Goal: Task Accomplishment & Management: Complete application form

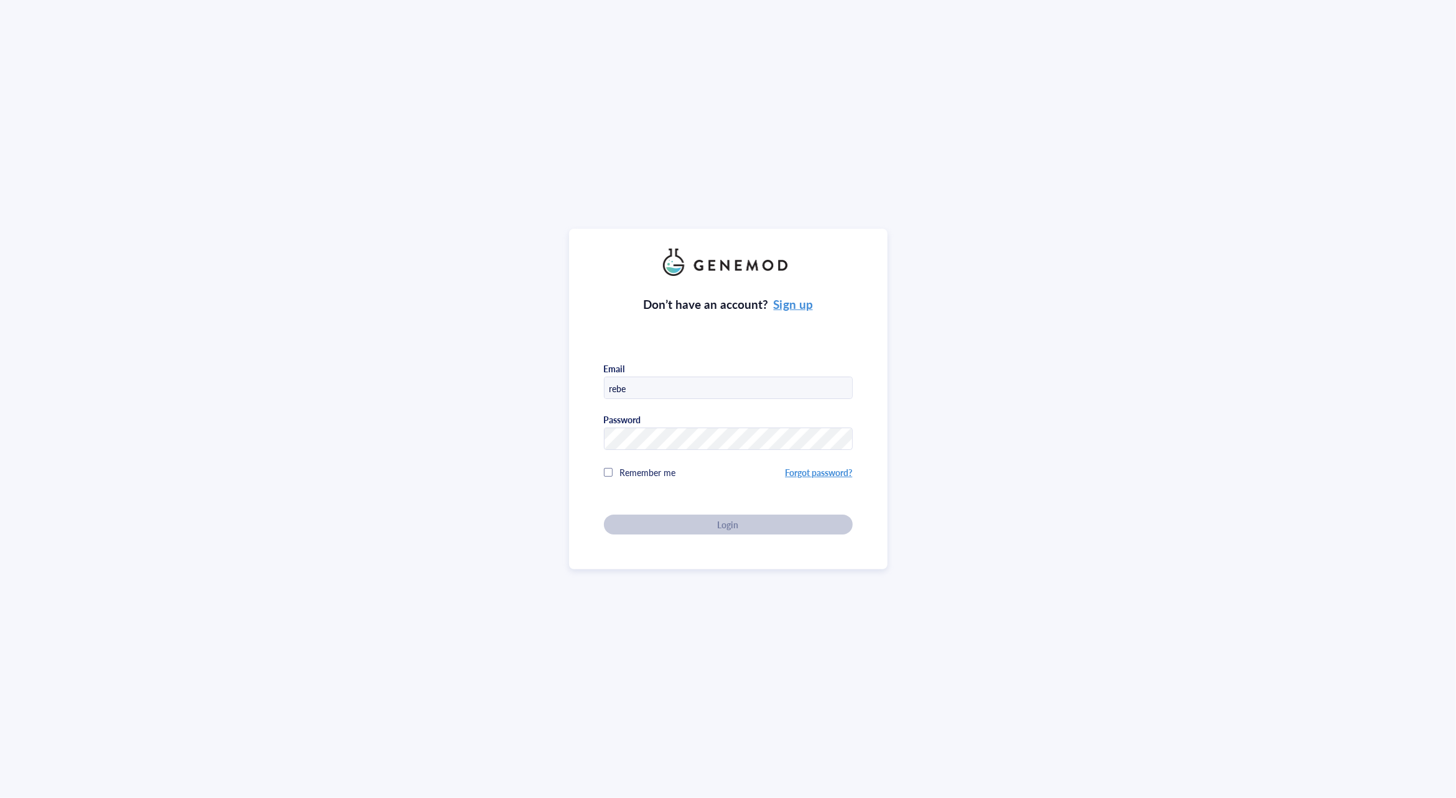
type input "[PERSON_NAME][EMAIL_ADDRESS][PERSON_NAME][DOMAIN_NAME]"
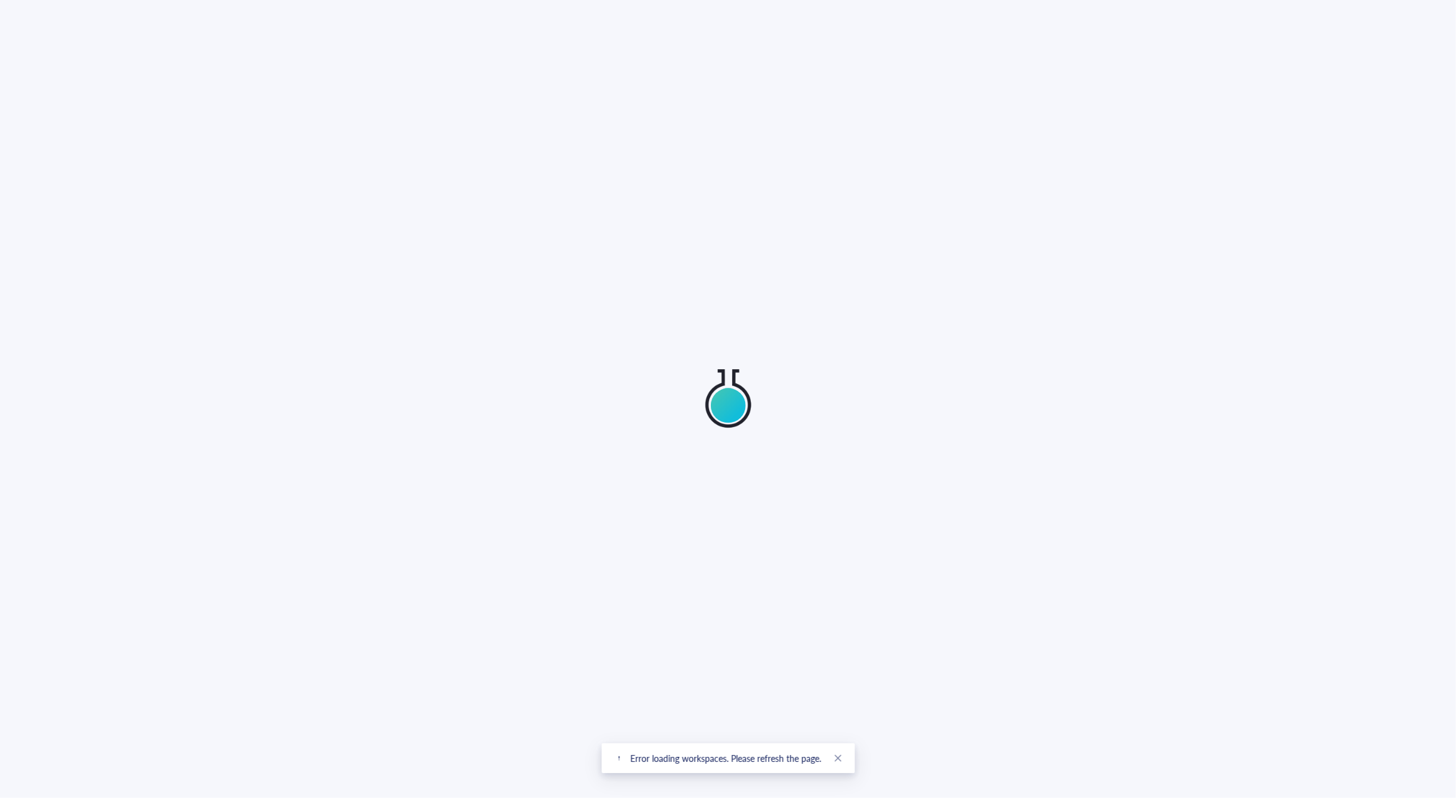
click at [650, 471] on div at bounding box center [728, 399] width 1456 height 798
click at [836, 760] on icon "close" at bounding box center [837, 758] width 9 height 9
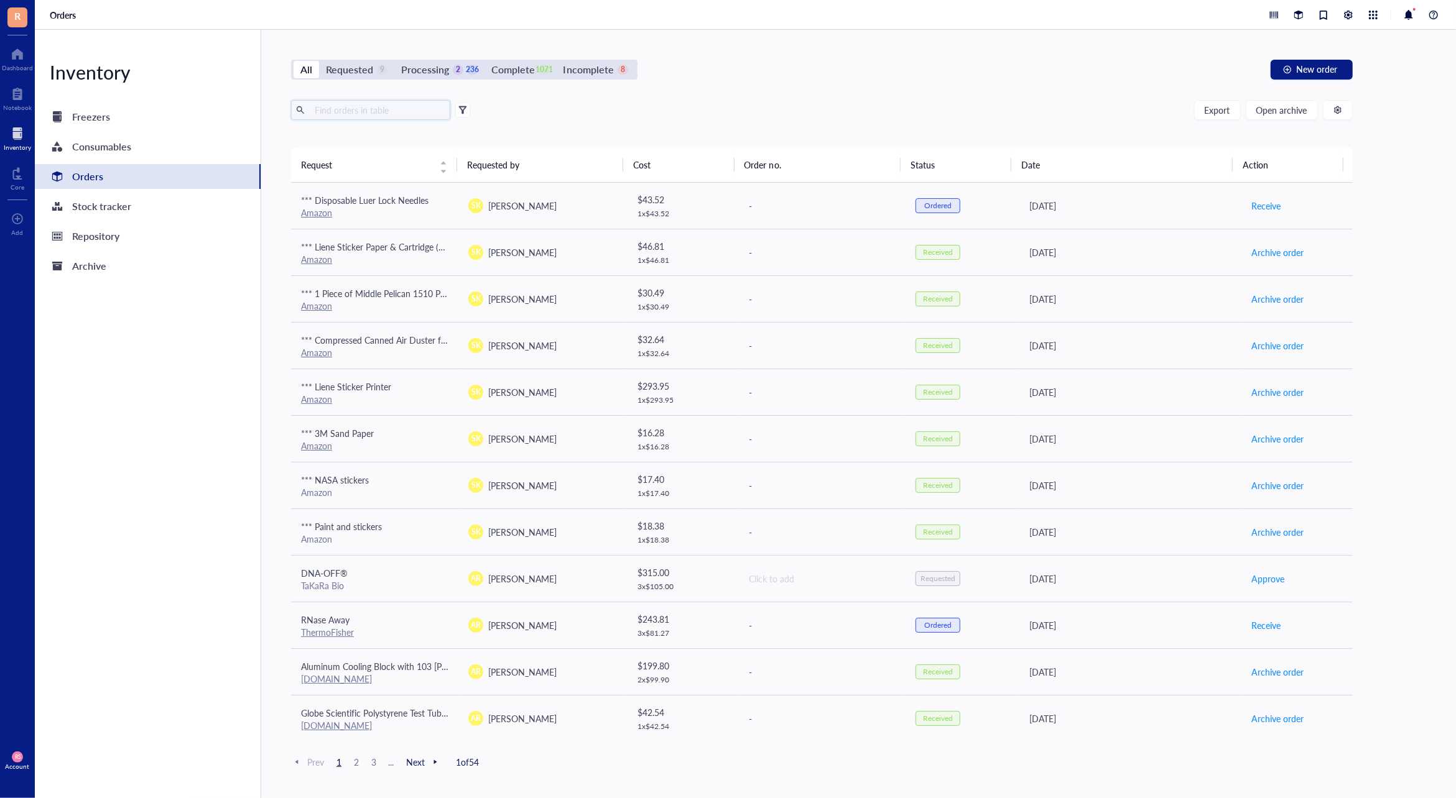
click at [384, 109] on input "text" at bounding box center [378, 110] width 136 height 19
click at [1311, 69] on span "New order" at bounding box center [1316, 69] width 41 height 10
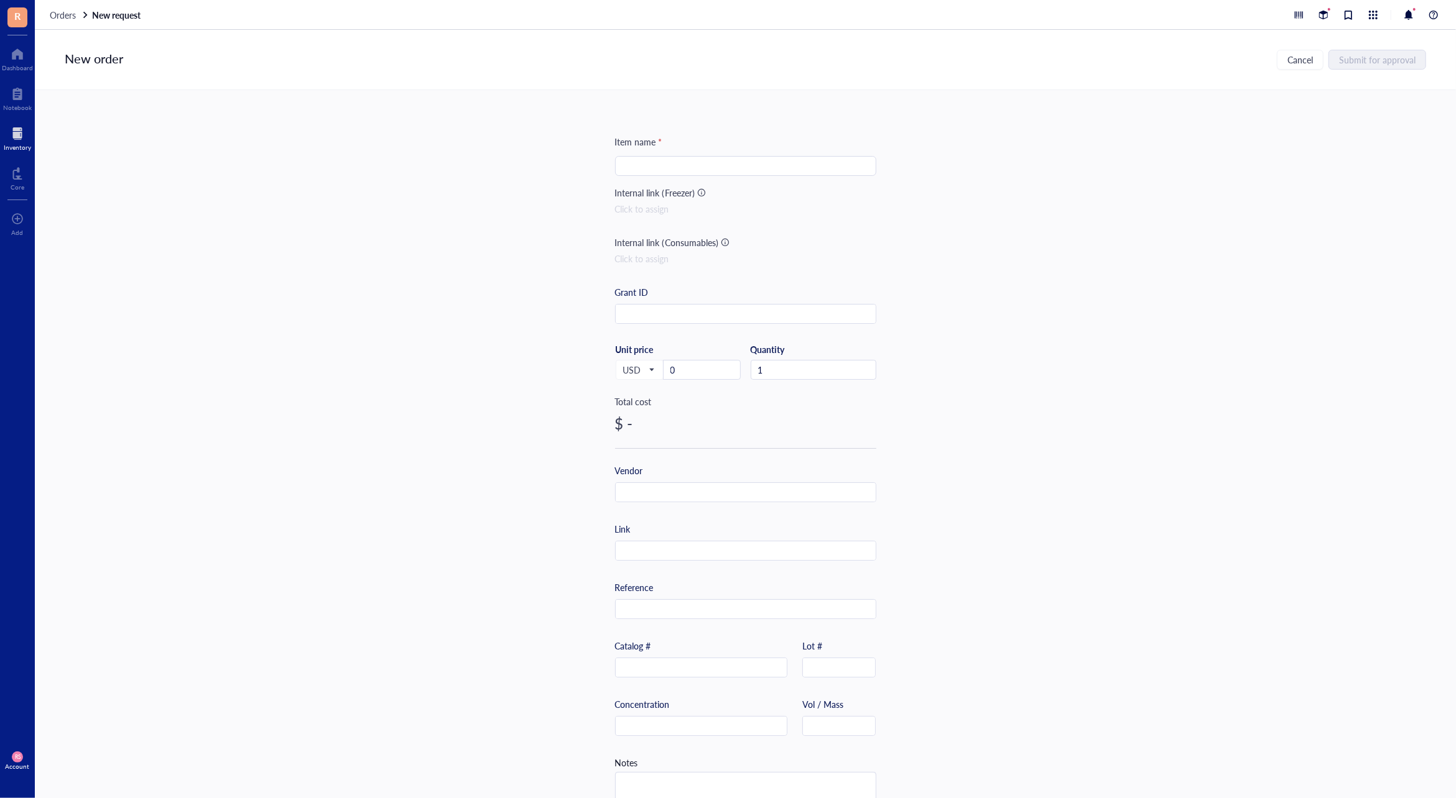
click at [689, 165] on input "search" at bounding box center [745, 166] width 246 height 19
click at [617, 169] on div "Pipette Tips" at bounding box center [745, 166] width 261 height 20
click at [618, 165] on div "Pipette Tips" at bounding box center [745, 166] width 261 height 20
click at [662, 162] on input "Pipette Tips" at bounding box center [745, 166] width 246 height 19
click at [624, 166] on input "Pipette Tips" at bounding box center [745, 166] width 246 height 19
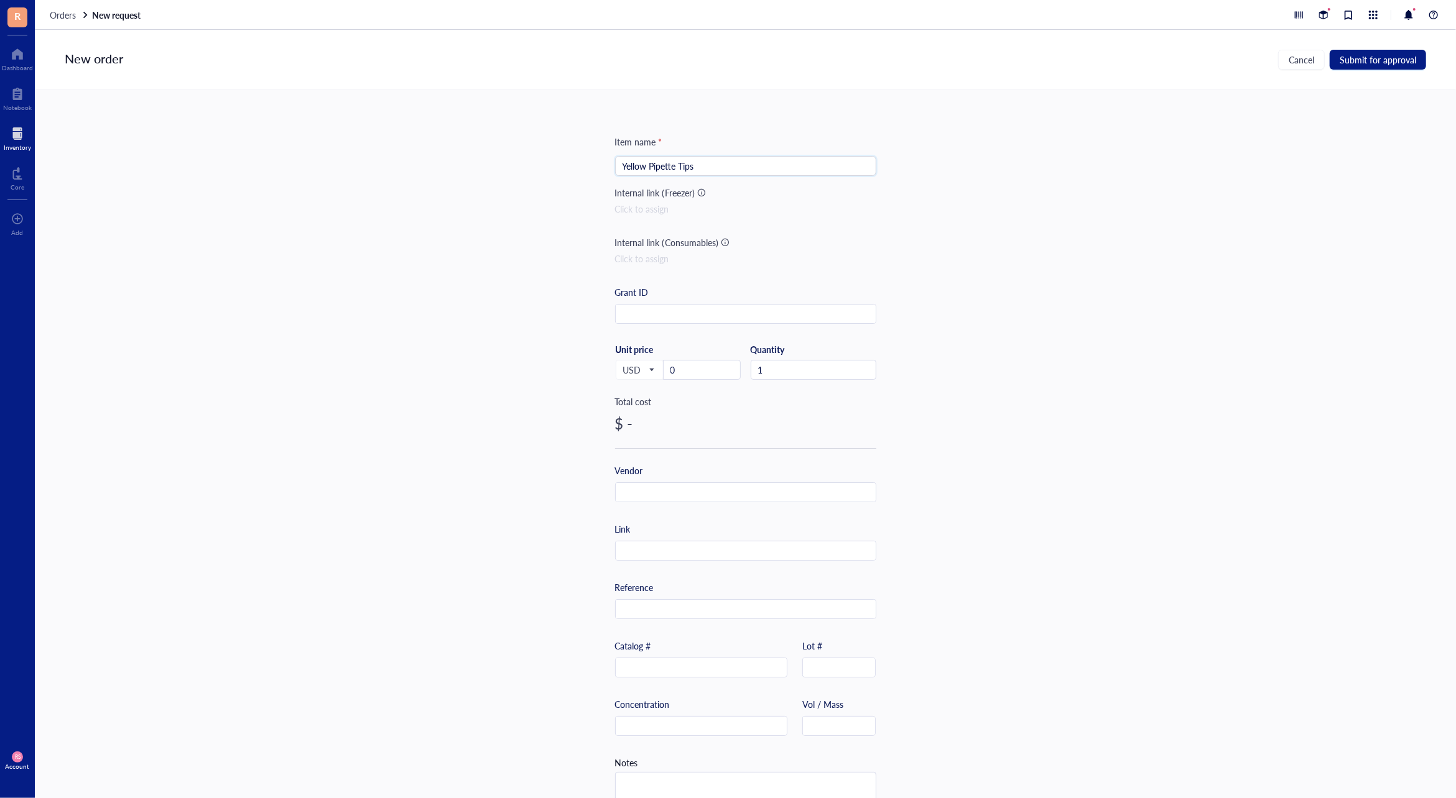
click at [774, 169] on input "Yellow Pipette Tips" at bounding box center [745, 166] width 246 height 19
click at [774, 170] on input "Yellow Pipette Tips 2-200ul" at bounding box center [745, 166] width 246 height 19
type input "Yellow Pipette Tips 2-200ul without filter"
click at [684, 502] on div "Item name * Yellow Pipette Tips 2-200ul without filter Internal link (Freezer) …" at bounding box center [745, 479] width 261 height 688
click at [686, 495] on input "text" at bounding box center [746, 493] width 260 height 20
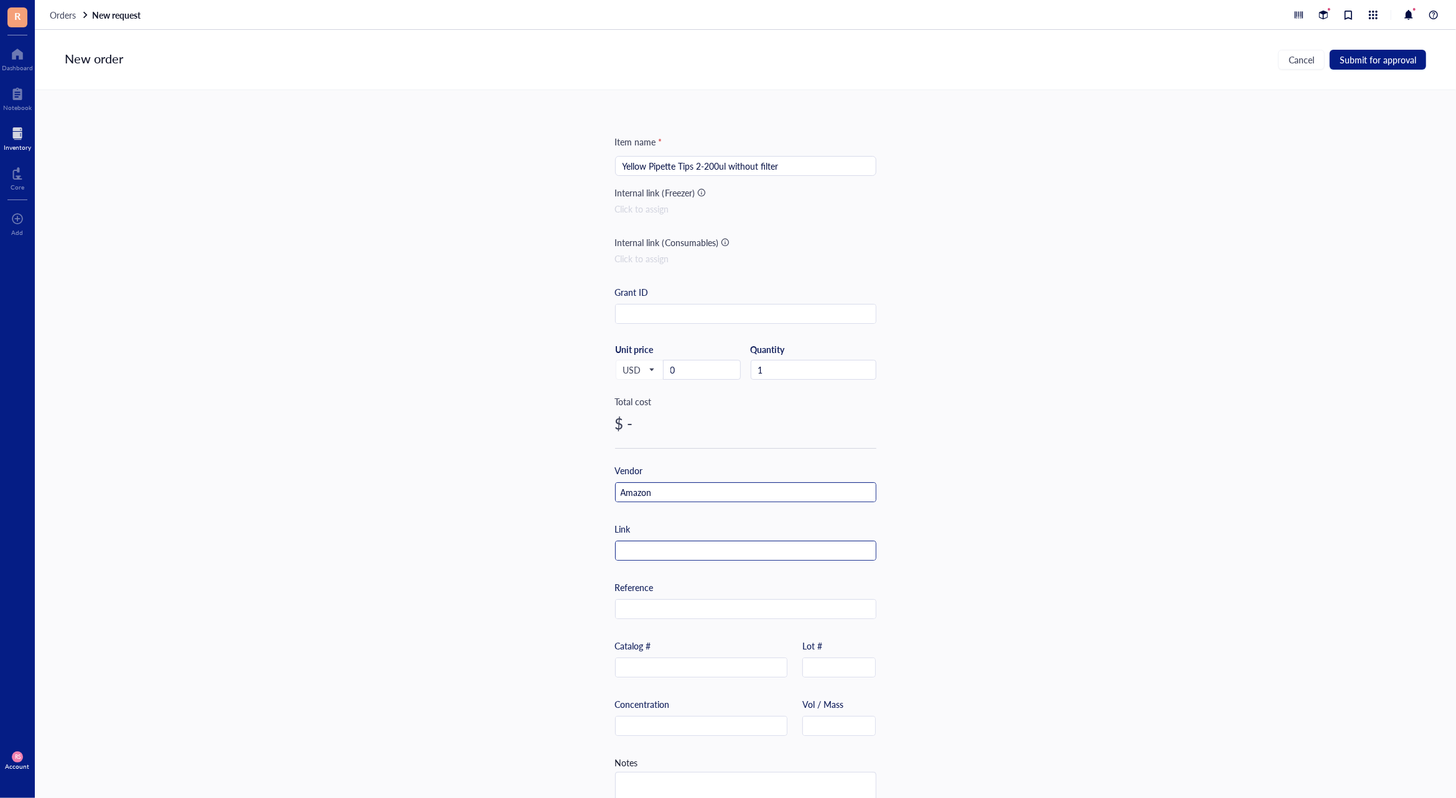
type input "Amazon"
click at [703, 552] on input "text" at bounding box center [746, 552] width 260 height 20
paste input "[URL][DOMAIN_NAME][PERSON_NAME]"
type input "[URL][DOMAIN_NAME][PERSON_NAME]"
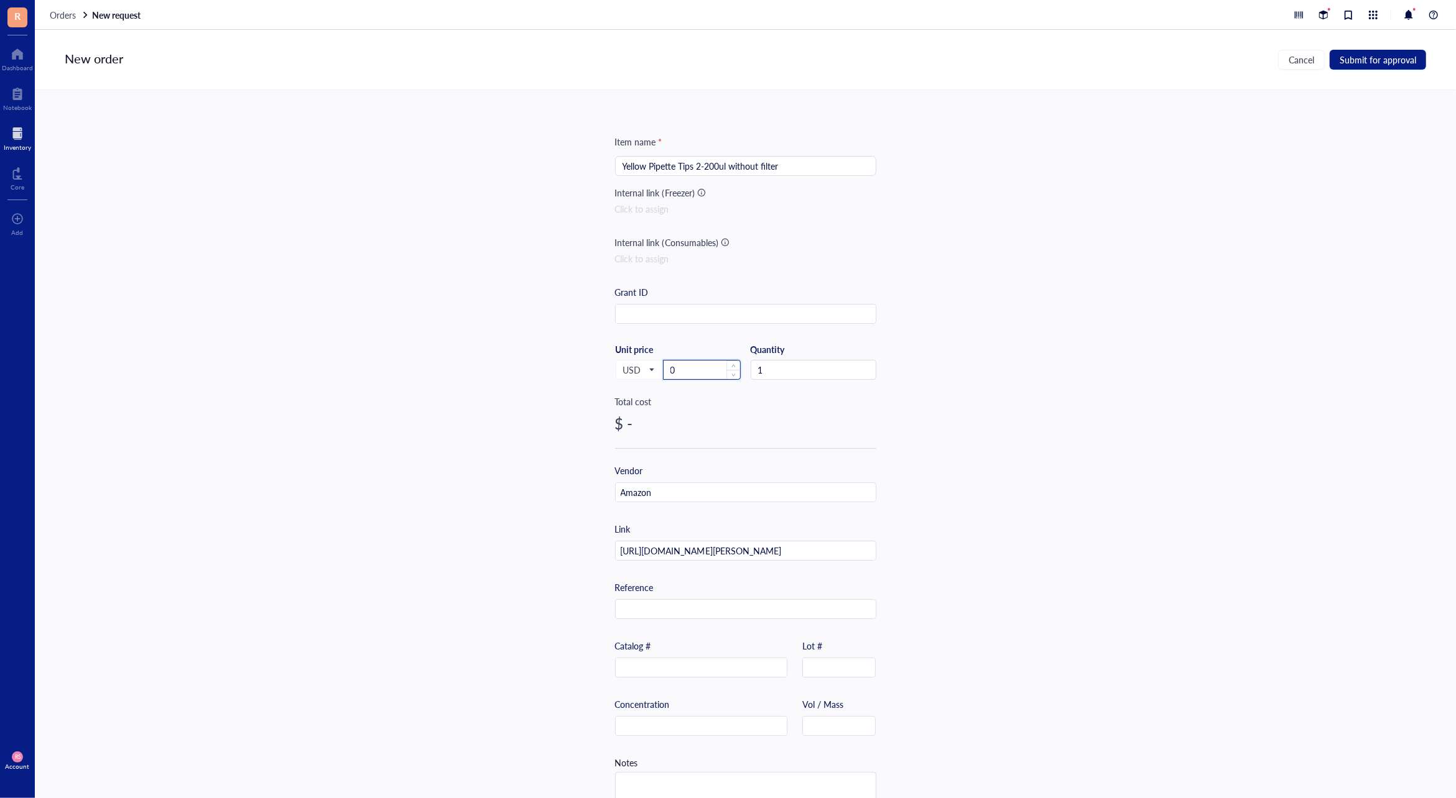
click at [688, 374] on input "0" at bounding box center [701, 370] width 76 height 19
drag, startPoint x: 708, startPoint y: 374, endPoint x: 619, endPoint y: 374, distance: 88.3
click at [621, 376] on div "USD Unit price 0" at bounding box center [678, 369] width 126 height 51
paste input "15.23"
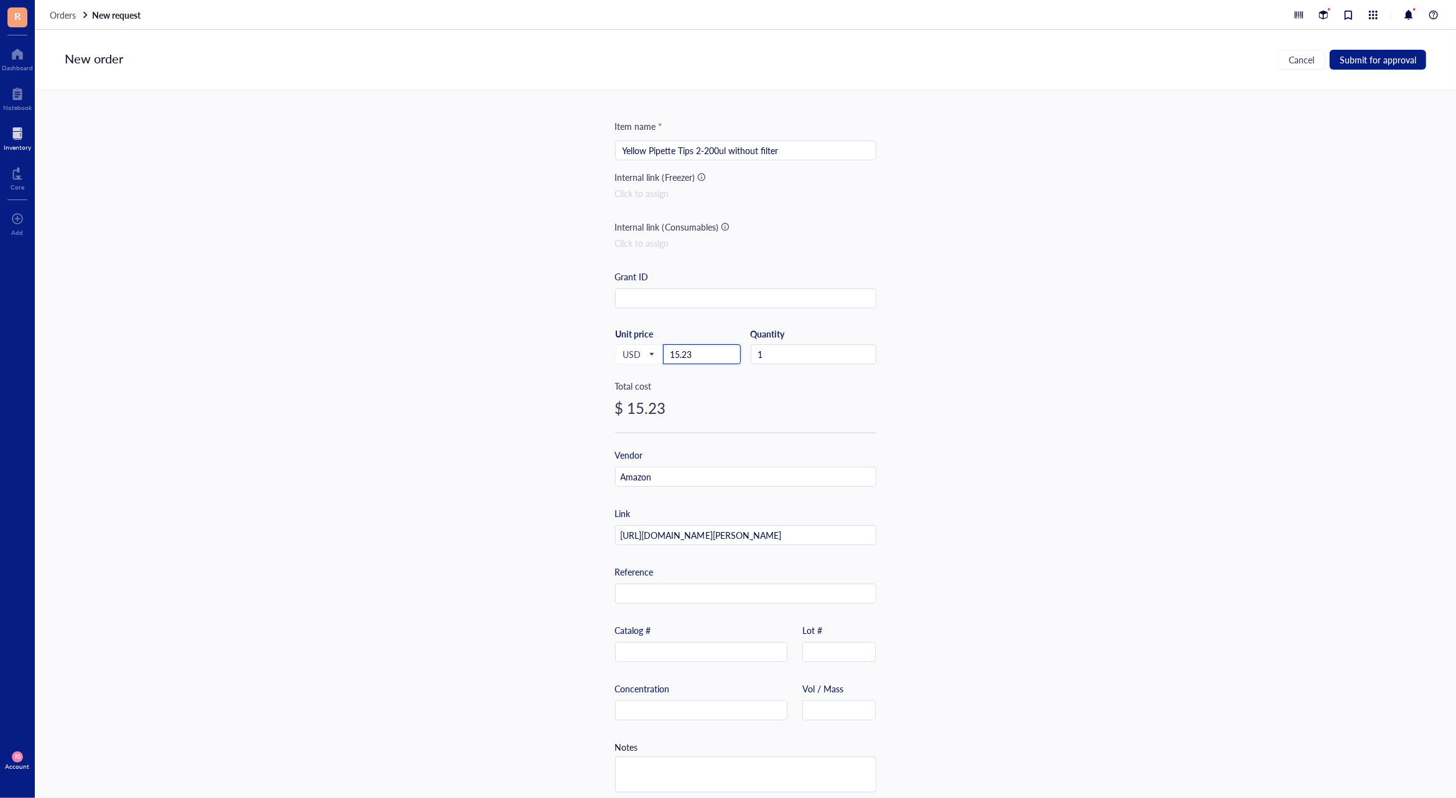
scroll to position [28, 0]
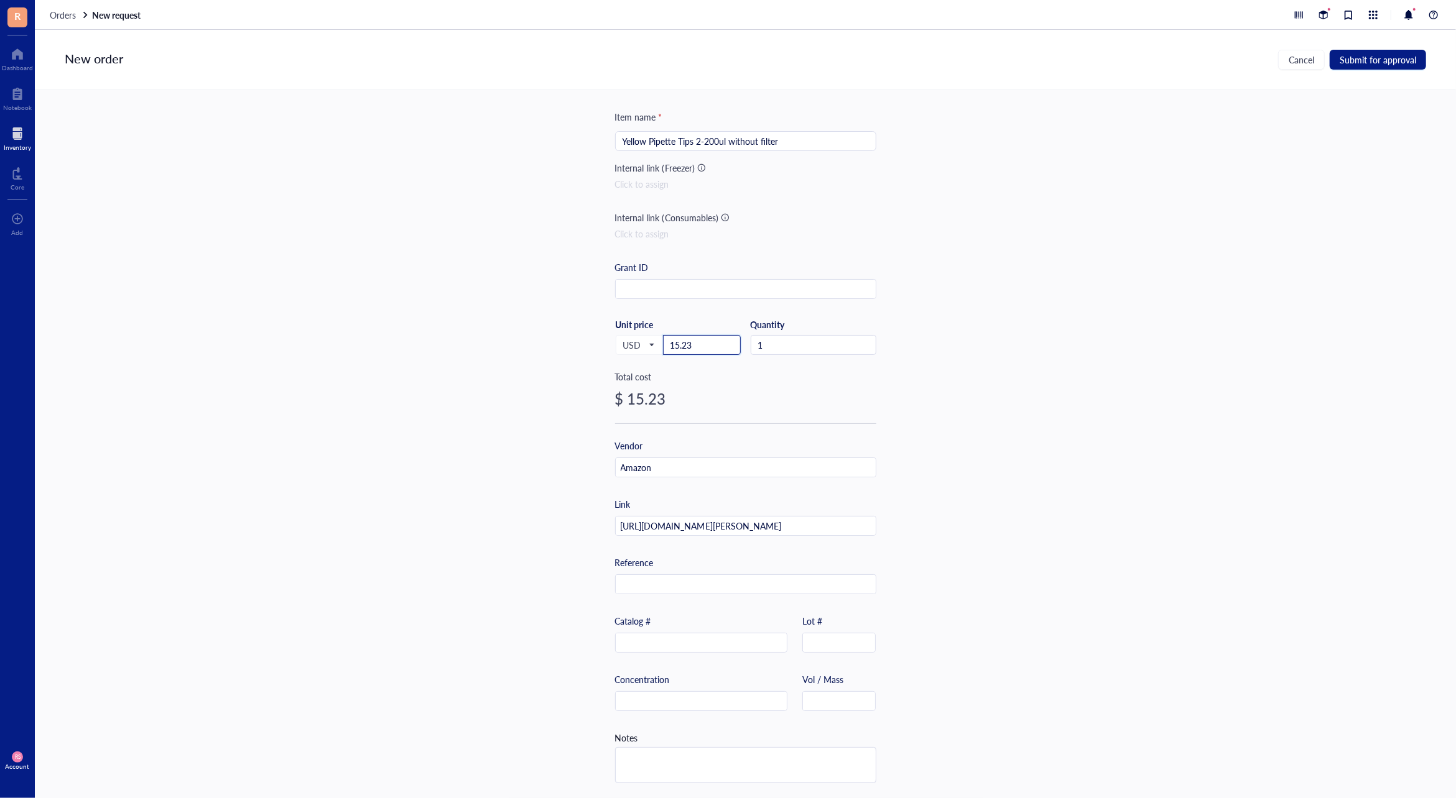
type input "15.23"
click at [648, 757] on textarea at bounding box center [746, 765] width 260 height 35
paste textarea "200uL Pipette Tips, Kashi Scientific Universal Non-Filter Tips for Pipette 200 …"
type textarea "200uL Pipette Tips, Kashi Scientific Universal Non-Filter Tips for Pipette 200 …"
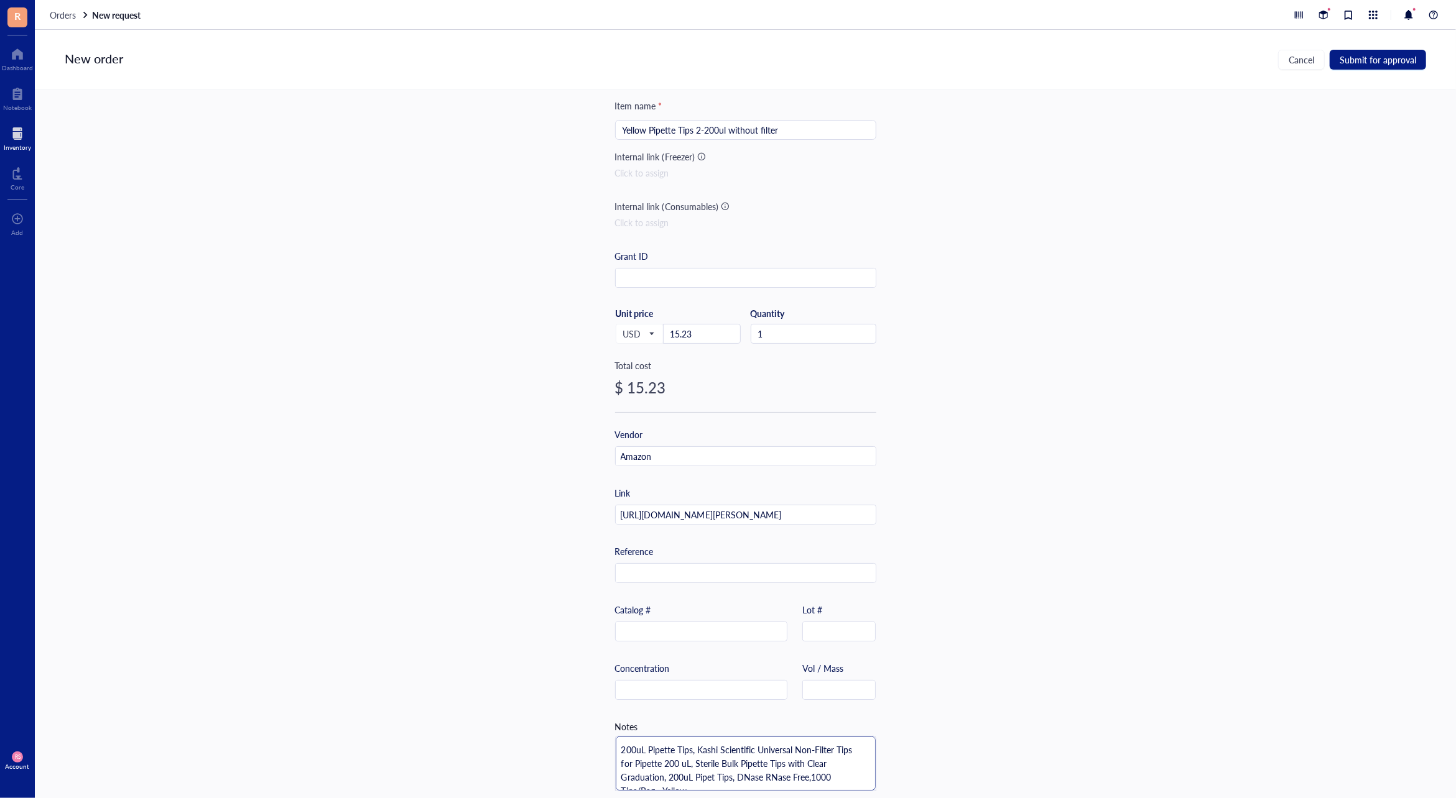
scroll to position [47, 0]
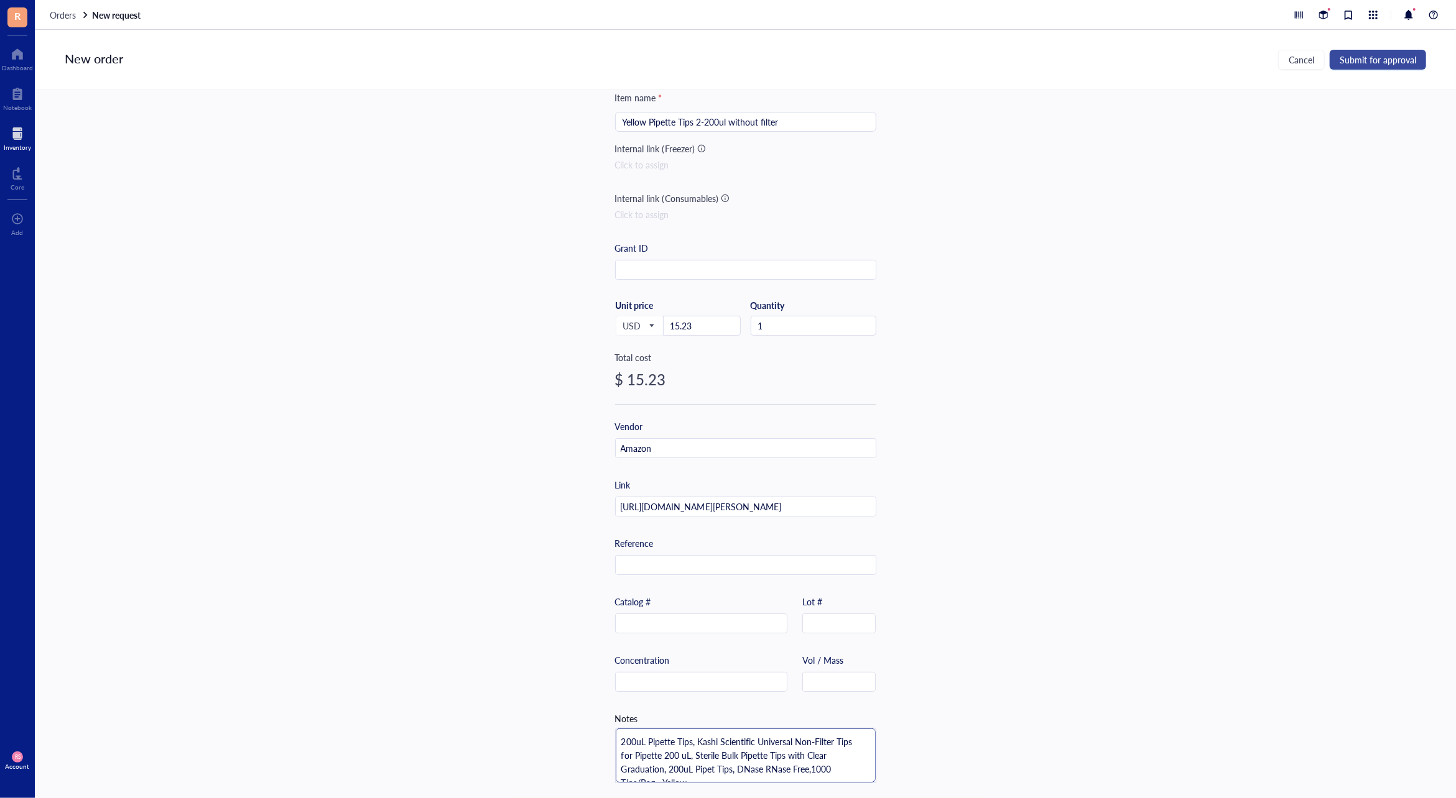
type textarea "200uL Pipette Tips, Kashi Scientific Universal Non-Filter Tips for Pipette 200 …"
click at [1409, 61] on span "Submit for approval" at bounding box center [1377, 60] width 76 height 10
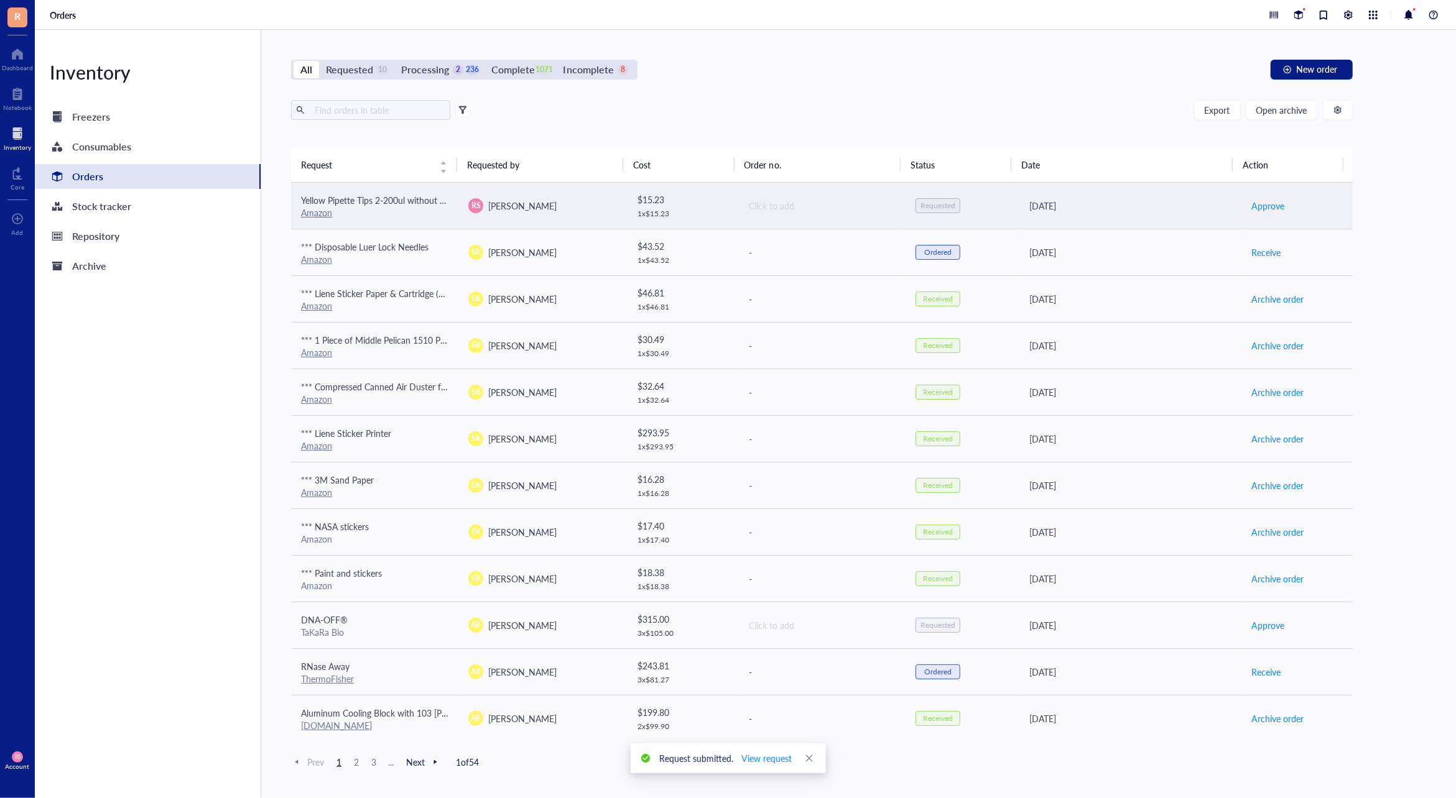
click at [680, 213] on div "1 x $ 15.23" at bounding box center [682, 214] width 91 height 10
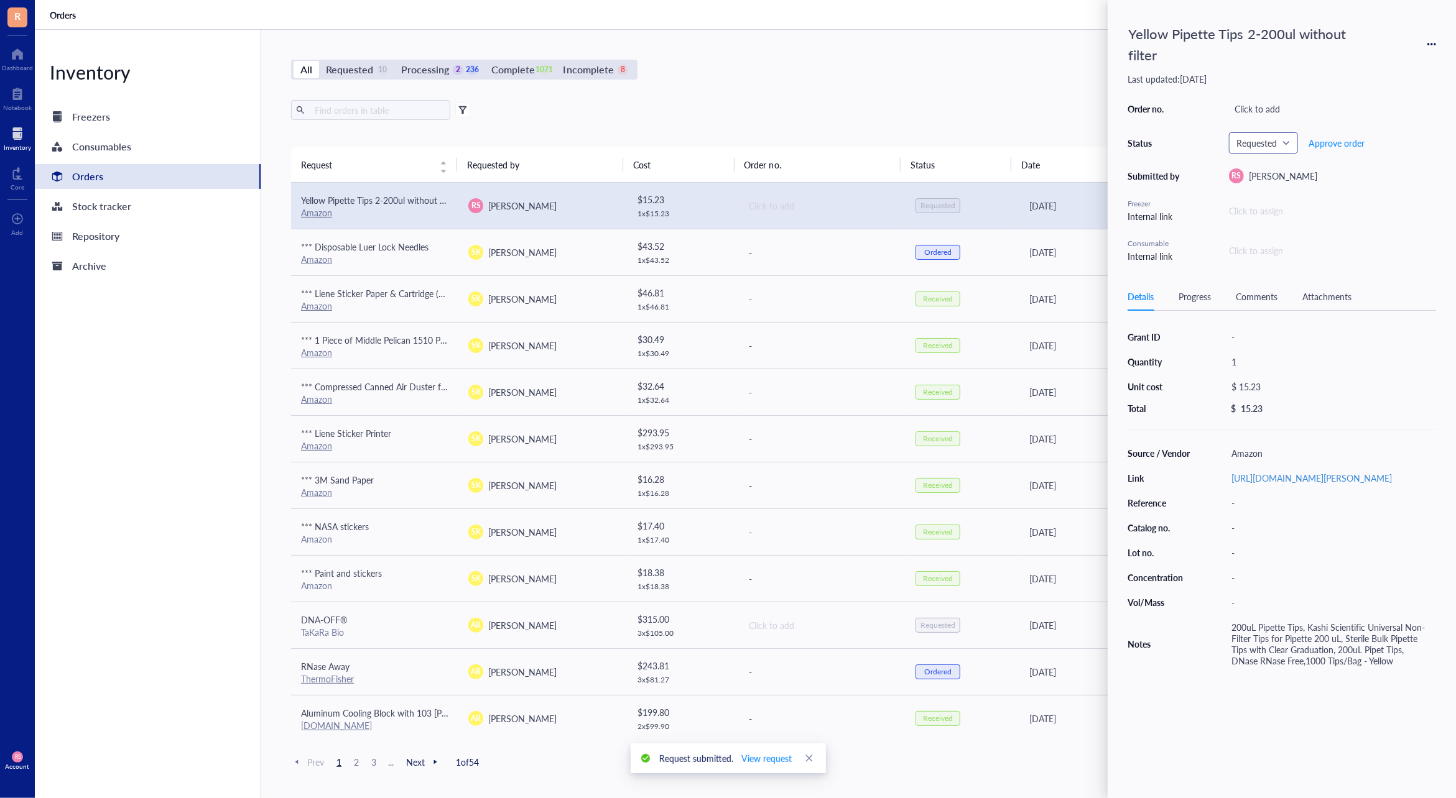
click at [1275, 132] on div "Requested" at bounding box center [1263, 142] width 69 height 21
click at [1277, 134] on input "search" at bounding box center [1257, 143] width 43 height 19
click at [1290, 238] on div "Ordered" at bounding box center [1286, 245] width 99 height 14
click at [992, 79] on div "All Requested 9 Processing 2 237 Complete 1071 Incomplete 8 New order" at bounding box center [821, 70] width 1061 height 20
click at [1261, 204] on div "Click to assign" at bounding box center [1332, 211] width 207 height 14
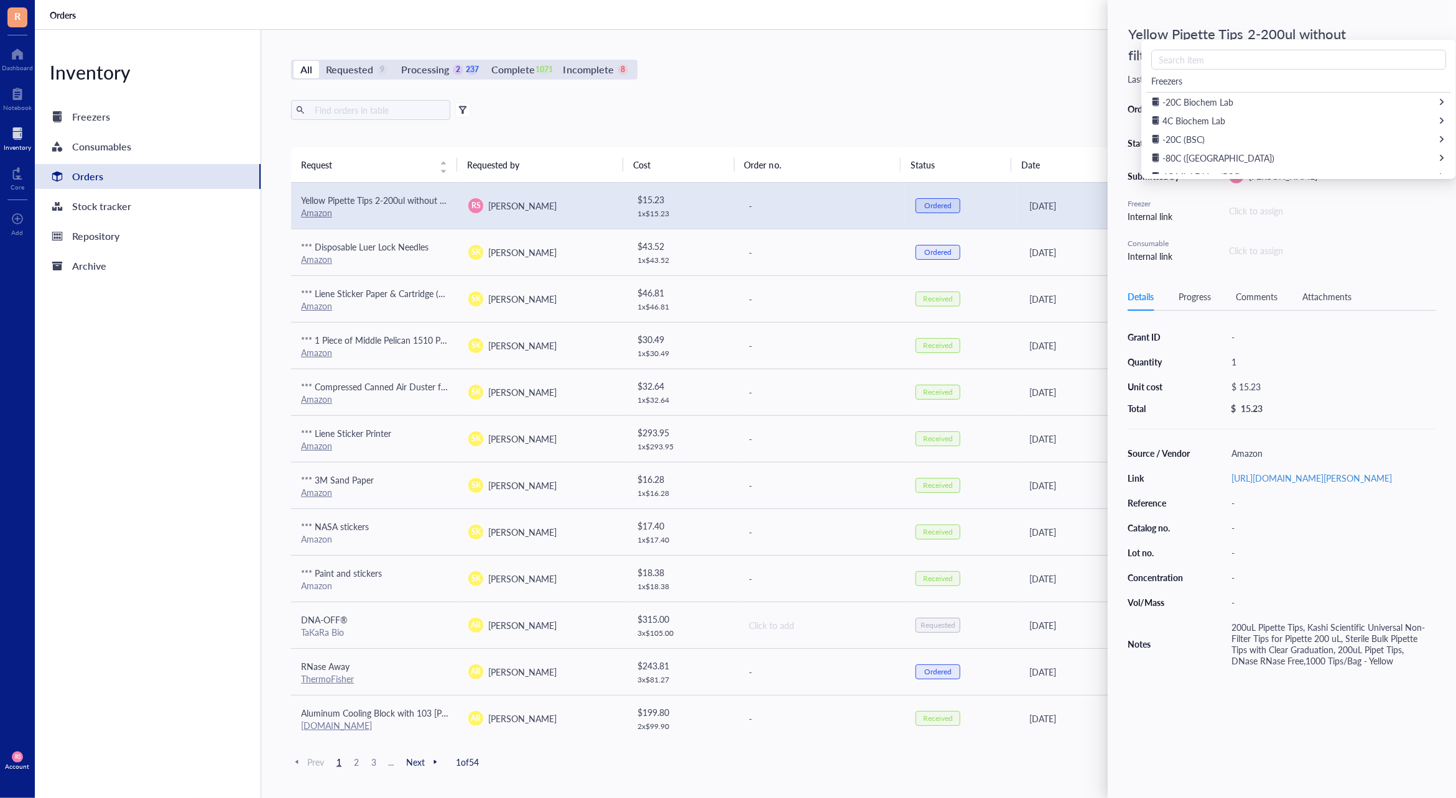
click at [1258, 244] on div "Click to assign" at bounding box center [1332, 251] width 207 height 14
click at [1010, 95] on div "All Requested 9 Processing 2 237 Complete 1071 Incomplete 8 New order Export Op…" at bounding box center [821, 414] width 1121 height 769
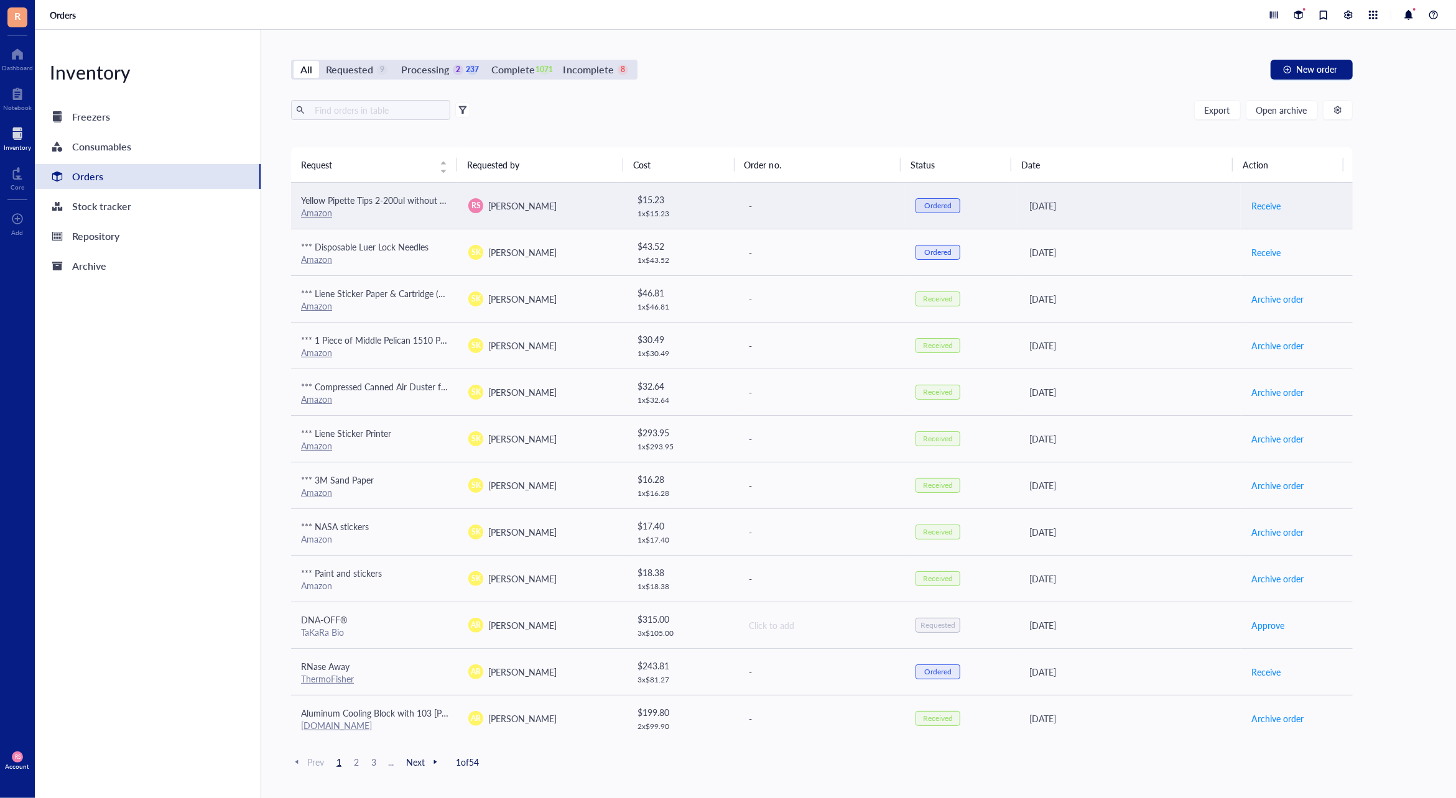
click at [761, 202] on div "-" at bounding box center [822, 206] width 146 height 14
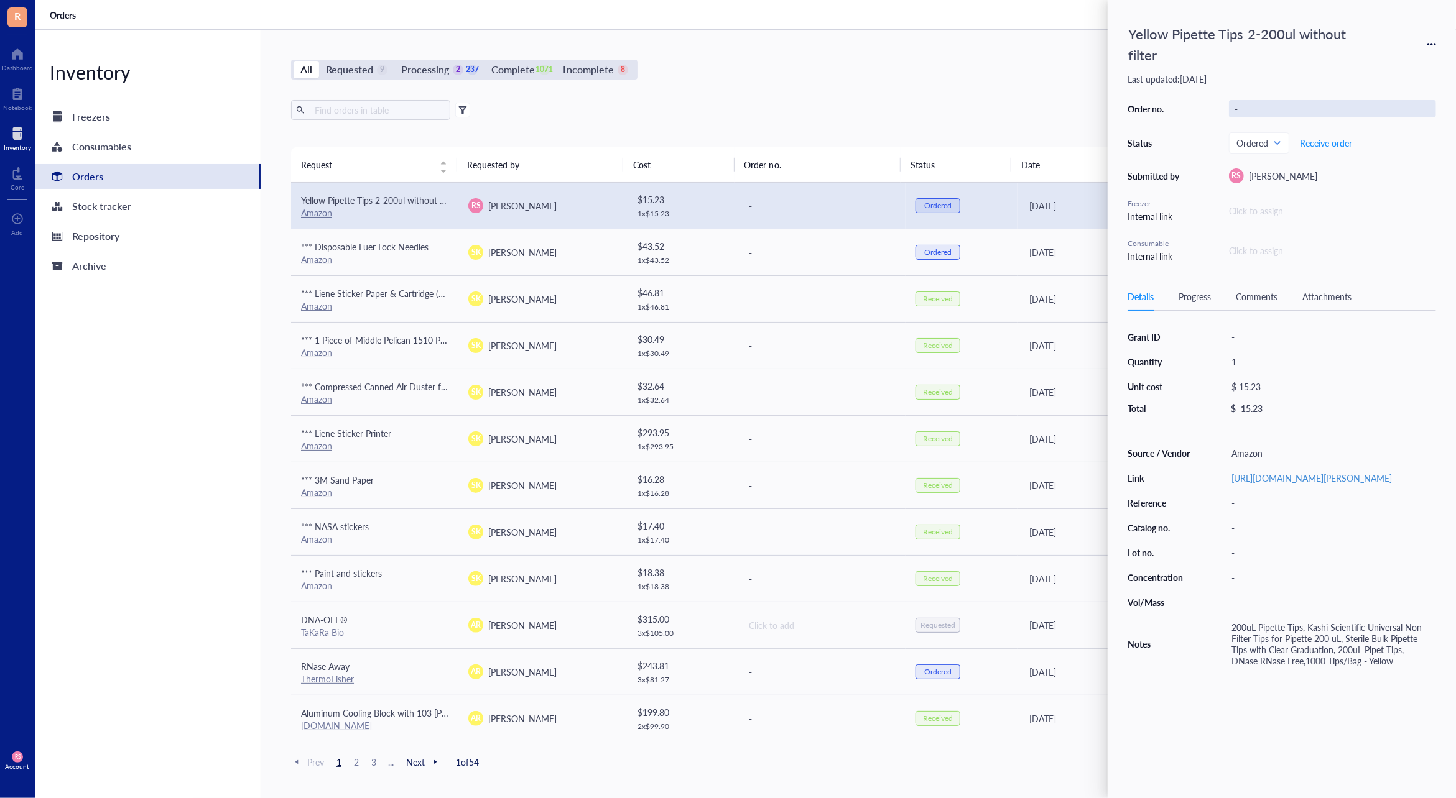
click at [1285, 100] on div "-" at bounding box center [1332, 108] width 207 height 17
type input "Order # 113-2656299-0057062"
click at [860, 104] on div "Export Open archive" at bounding box center [821, 110] width 1061 height 20
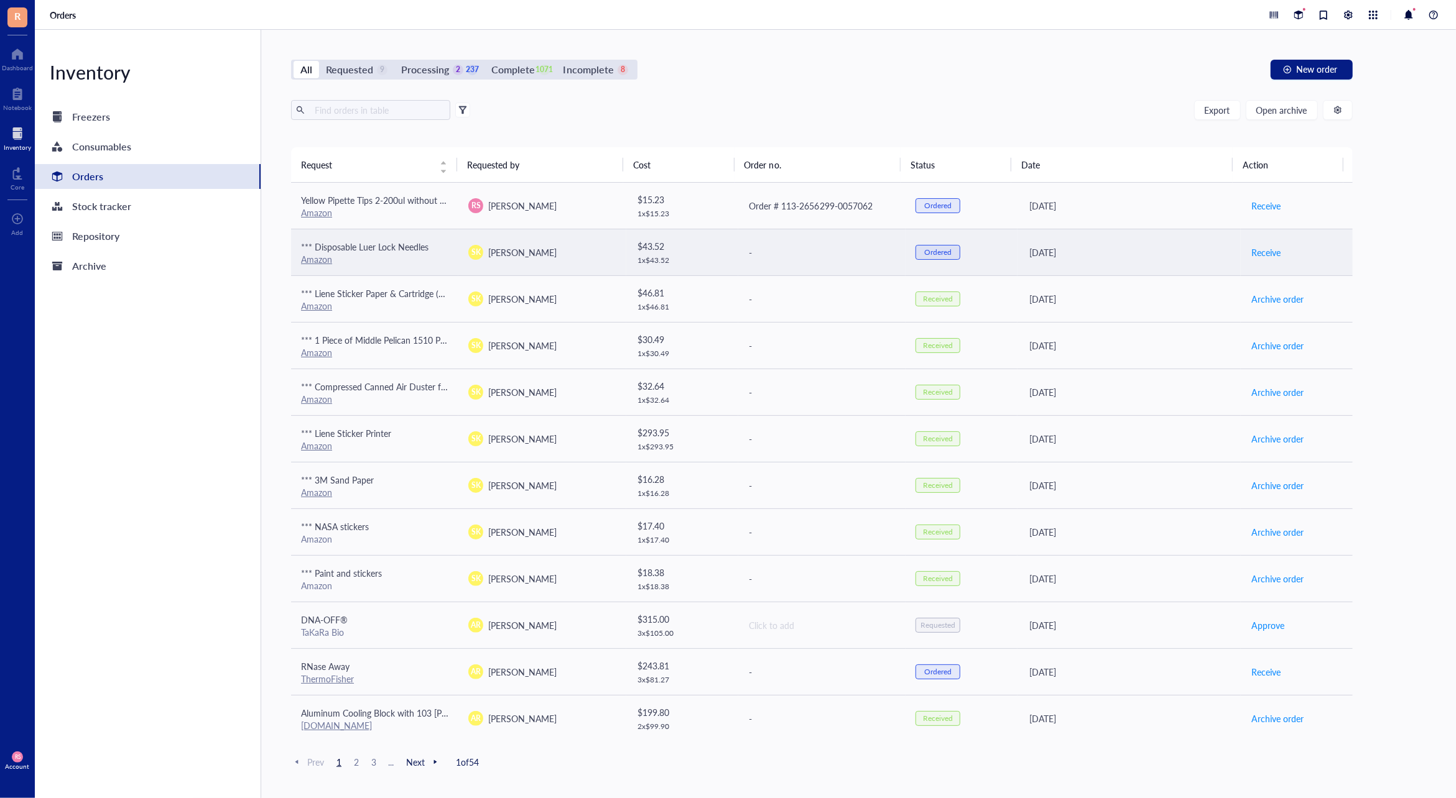
click at [798, 252] on div "-" at bounding box center [822, 253] width 146 height 14
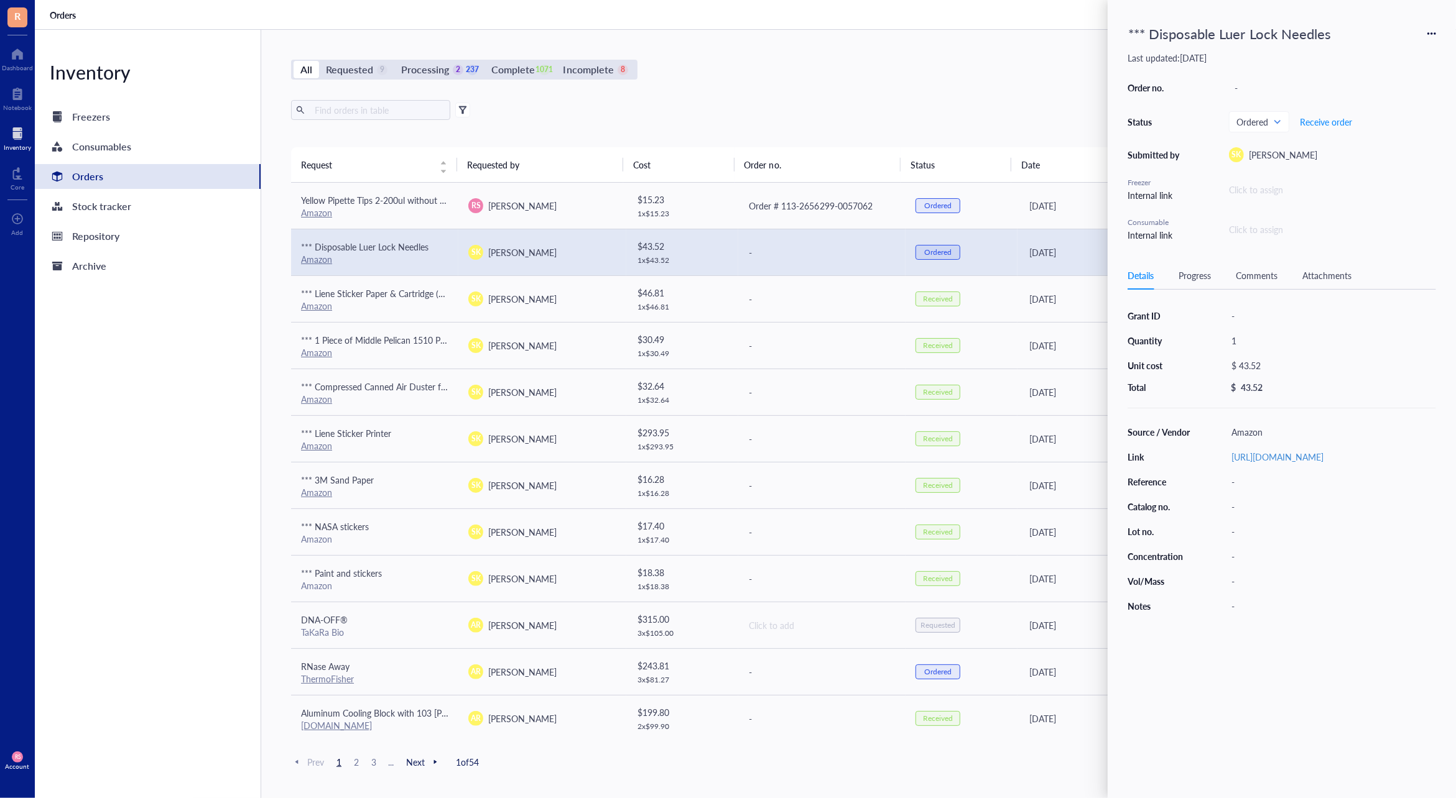
click at [1266, 194] on div "Click to assign" at bounding box center [1332, 190] width 207 height 14
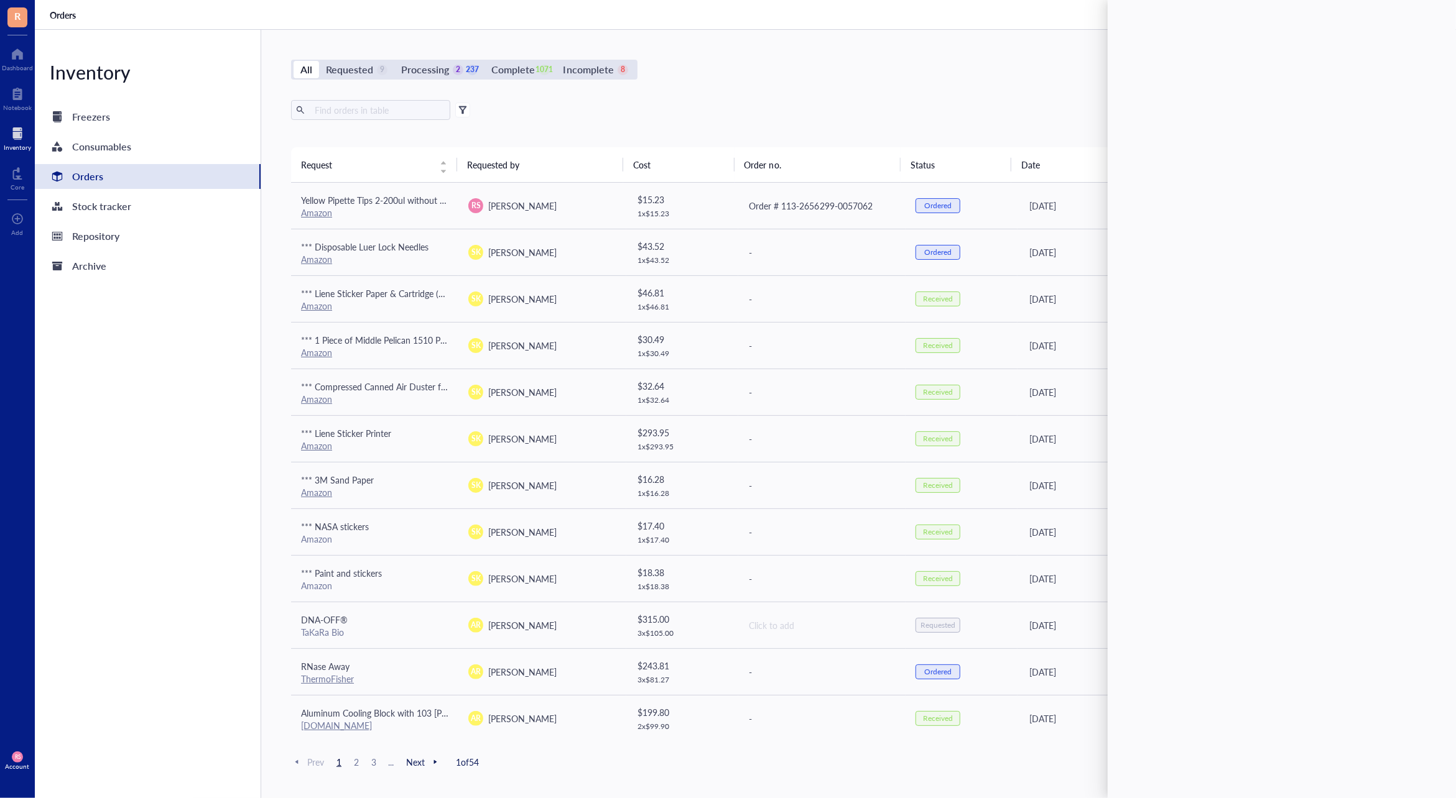
click at [926, 68] on div "All Requested 9 Processing 2 237 Complete 1071 Incomplete 8 New order" at bounding box center [821, 70] width 1061 height 20
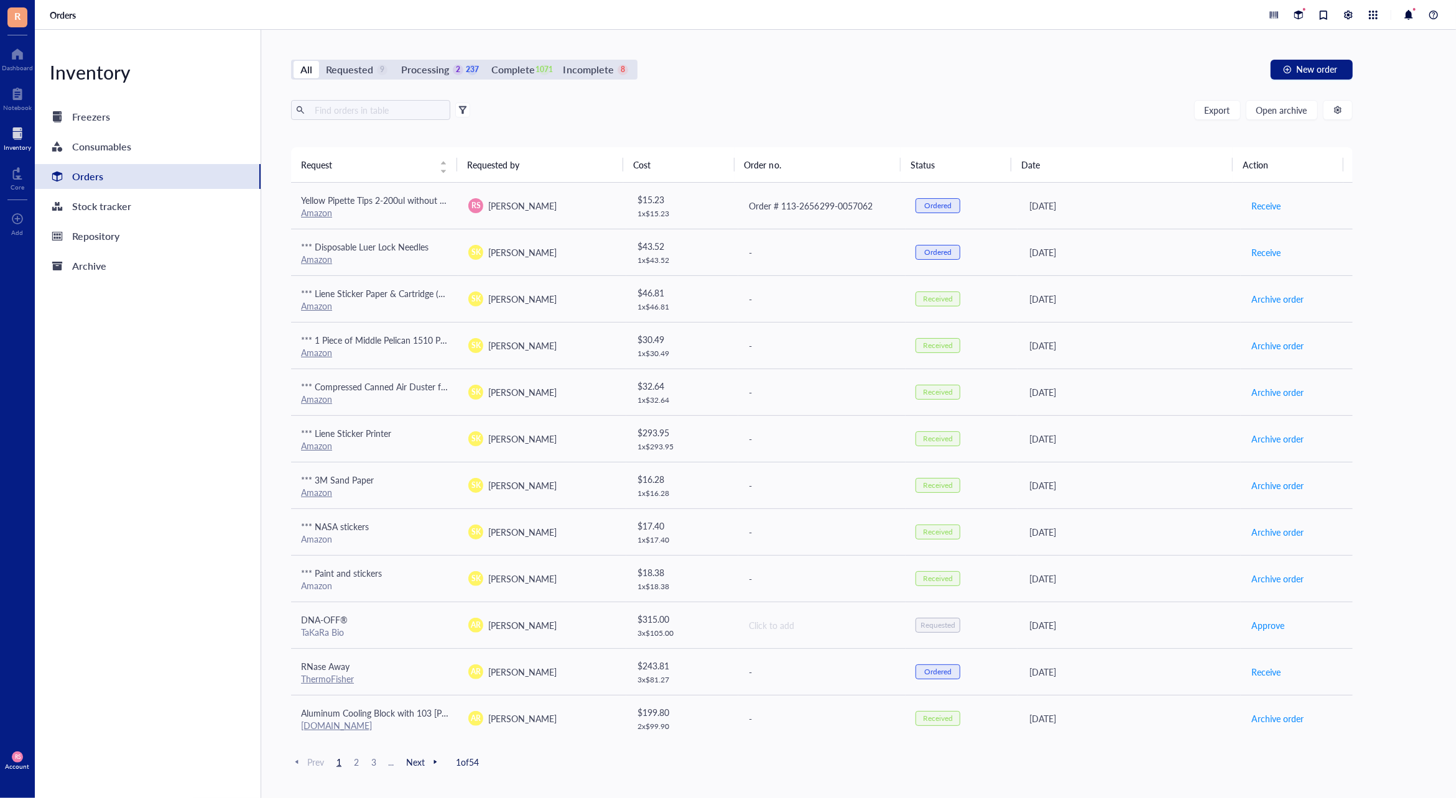
click at [955, 117] on div "Export Open archive" at bounding box center [821, 110] width 1061 height 20
